Goal: Navigation & Orientation: Find specific page/section

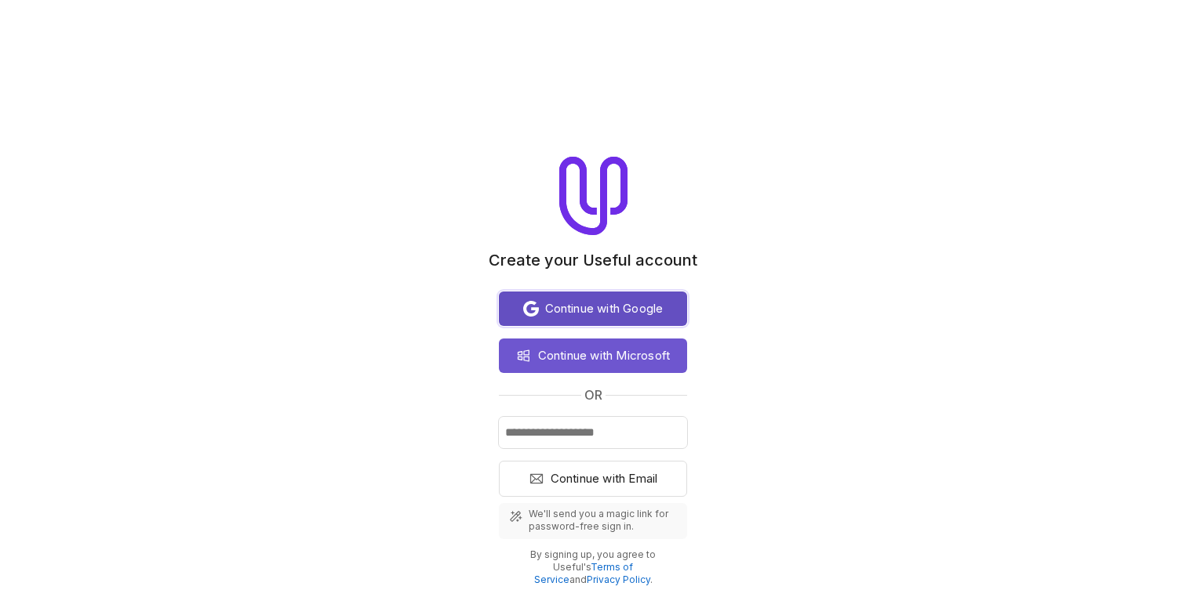
click at [619, 303] on span "Continue with Google" at bounding box center [604, 309] width 118 height 19
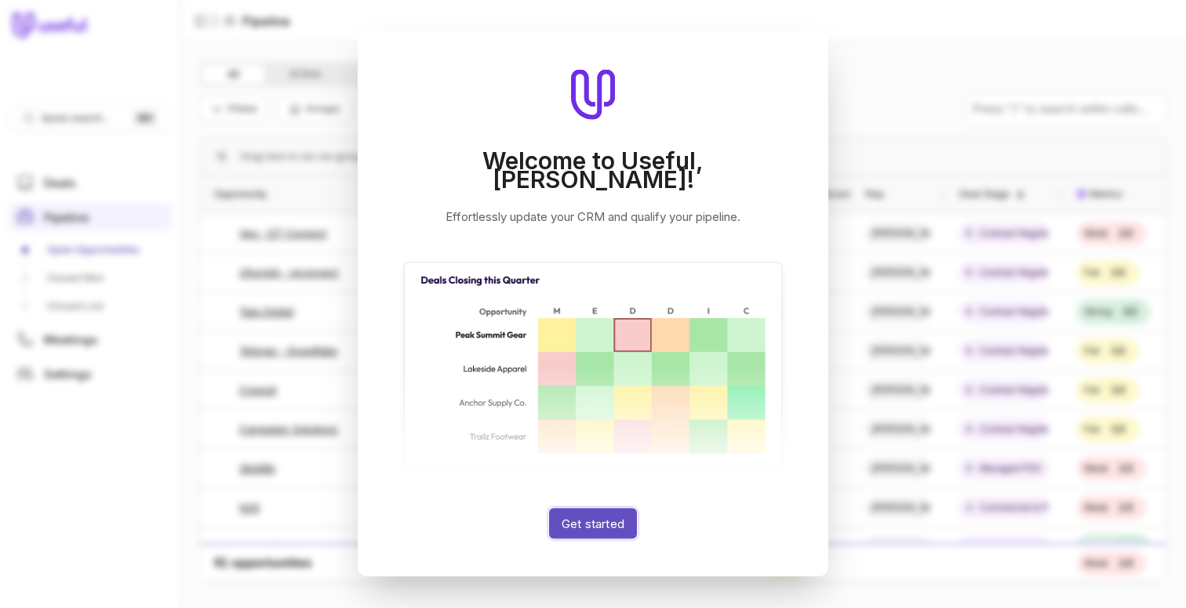
click at [615, 525] on button "Get started" at bounding box center [593, 524] width 88 height 31
